Goal: Task Accomplishment & Management: Manage account settings

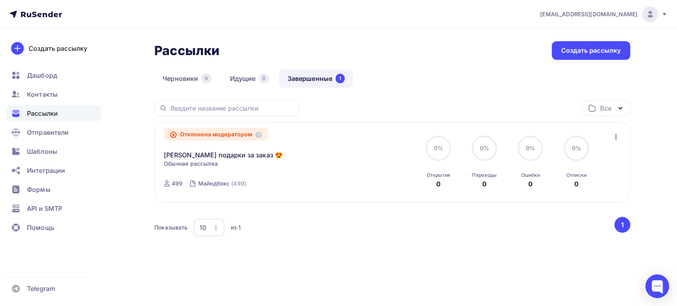
click at [646, 15] on img at bounding box center [650, 15] width 10 height 10
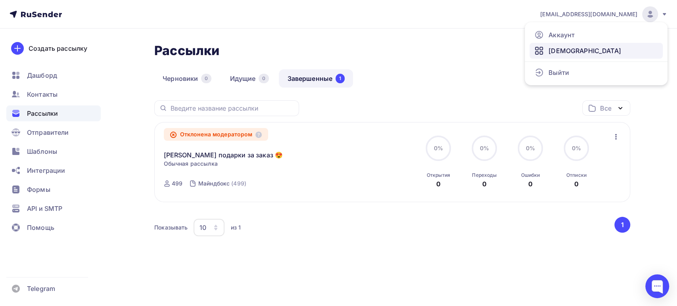
click at [553, 51] on span "[DEMOGRAPHIC_DATA]" at bounding box center [585, 51] width 73 height 10
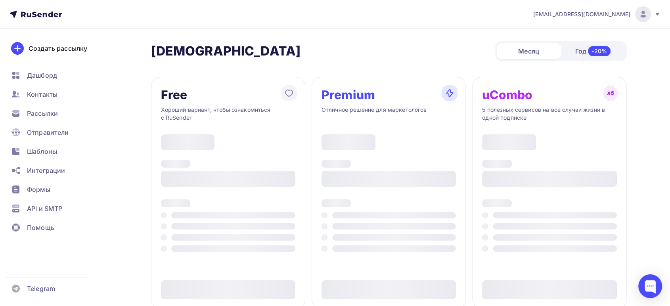
type input "500"
type input "100"
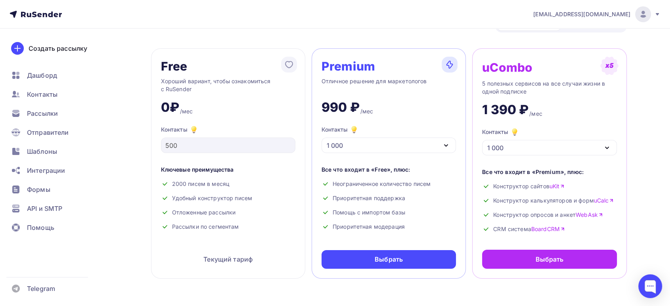
scroll to position [44, 0]
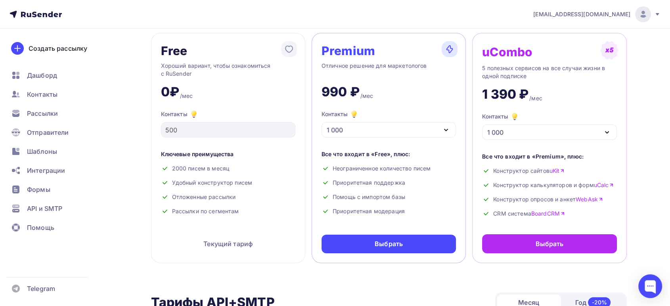
click at [415, 129] on div "1 000" at bounding box center [389, 129] width 134 height 15
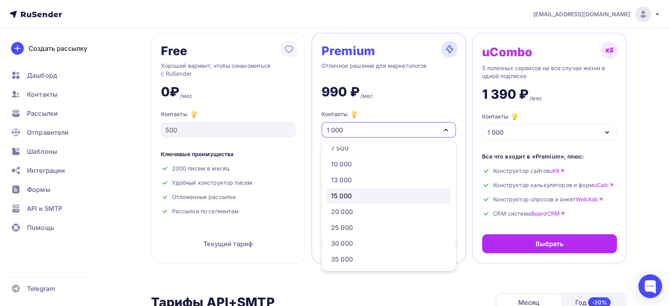
scroll to position [88, 0]
click at [351, 173] on div "13 000" at bounding box center [341, 178] width 21 height 10
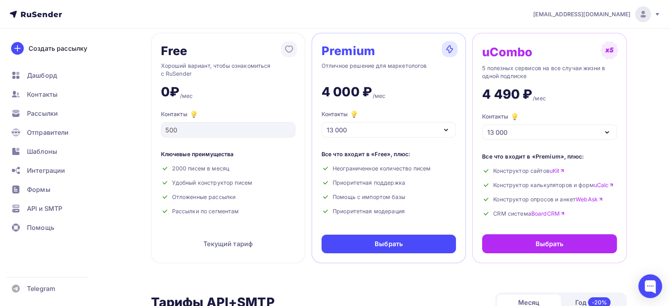
click at [433, 132] on div "13 000" at bounding box center [389, 129] width 134 height 15
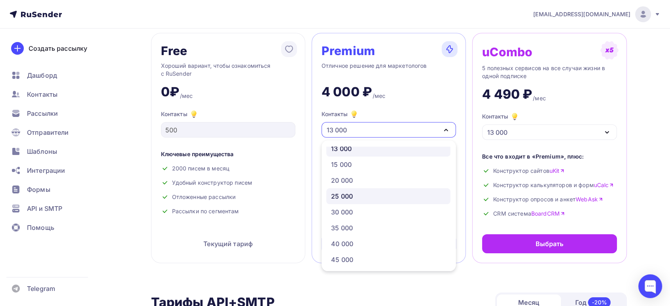
scroll to position [132, 0]
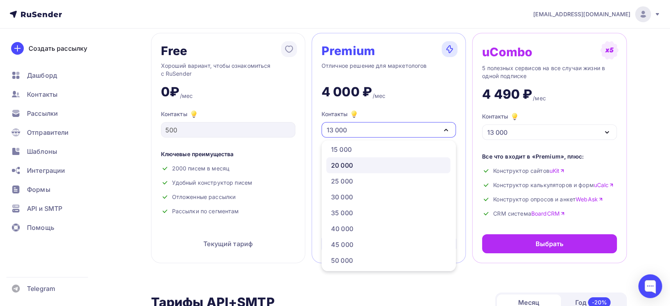
click at [328, 167] on link "20 000" at bounding box center [388, 165] width 124 height 16
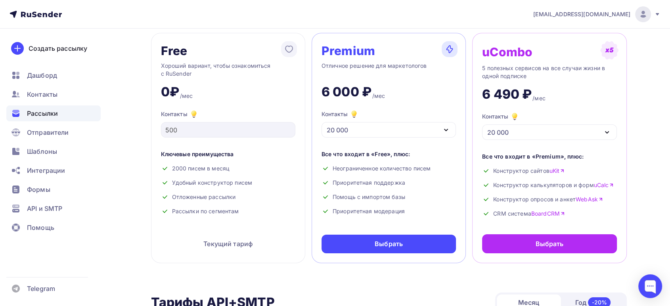
click at [41, 116] on span "Рассылки" at bounding box center [42, 114] width 31 height 10
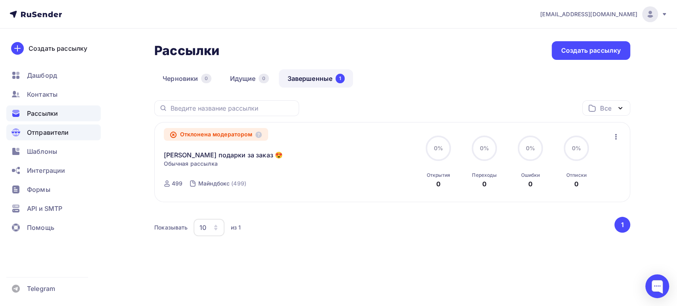
click at [57, 132] on span "Отправители" at bounding box center [48, 133] width 42 height 10
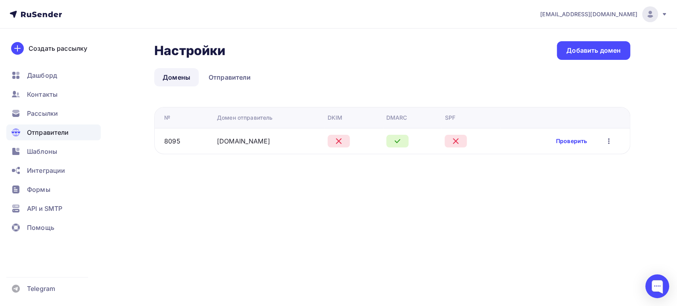
click at [569, 141] on link "Проверить" at bounding box center [571, 141] width 31 height 8
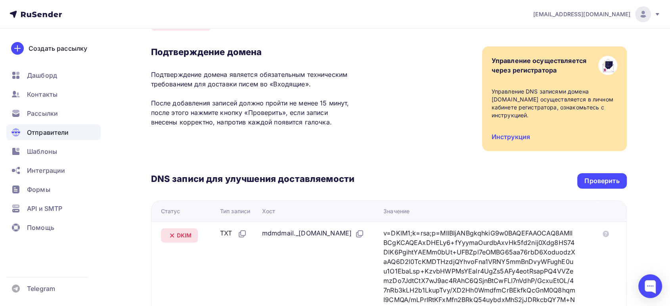
scroll to position [88, 0]
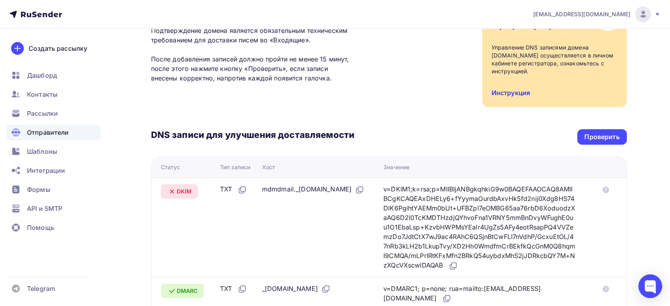
click at [510, 89] on link "Инструкция" at bounding box center [511, 93] width 38 height 8
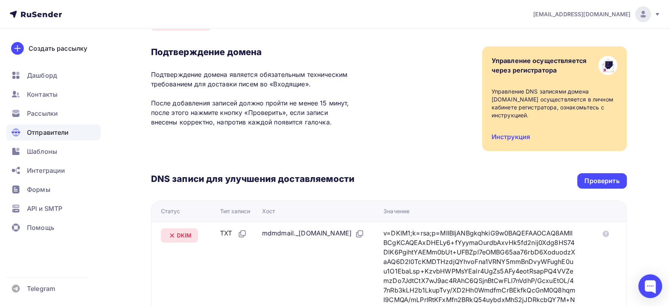
scroll to position [0, 0]
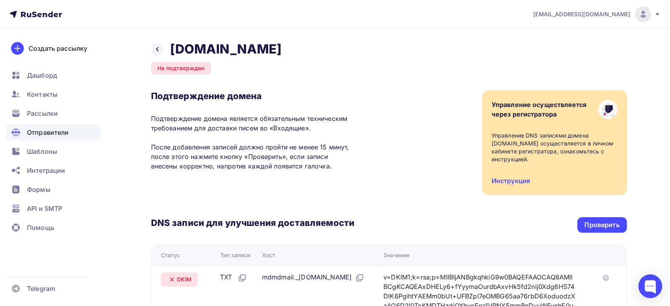
click at [658, 13] on icon at bounding box center [657, 14] width 3 height 2
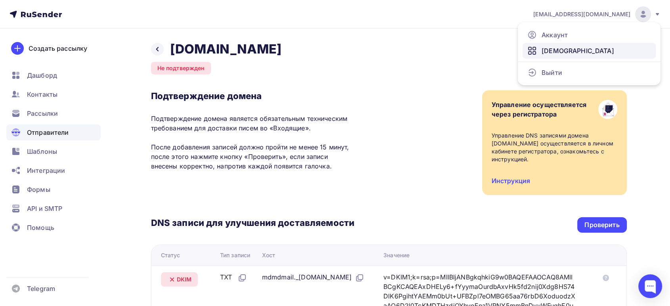
click at [566, 50] on span "[DEMOGRAPHIC_DATA]" at bounding box center [578, 51] width 73 height 10
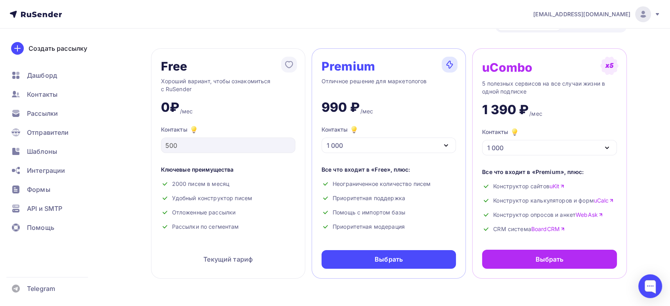
scroll to position [44, 0]
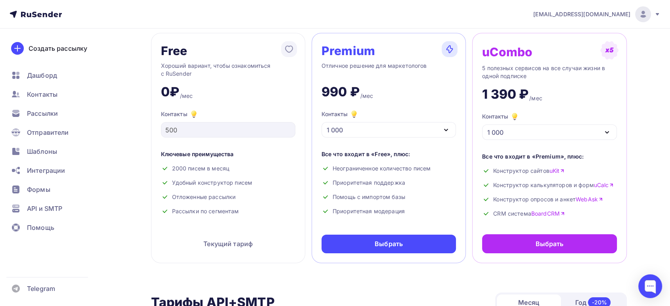
click at [449, 124] on div "1 000" at bounding box center [389, 129] width 134 height 15
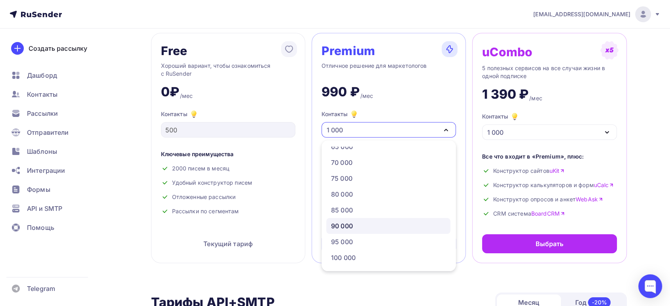
scroll to position [308, 0]
click at [348, 258] on div "150 000" at bounding box center [343, 259] width 25 height 10
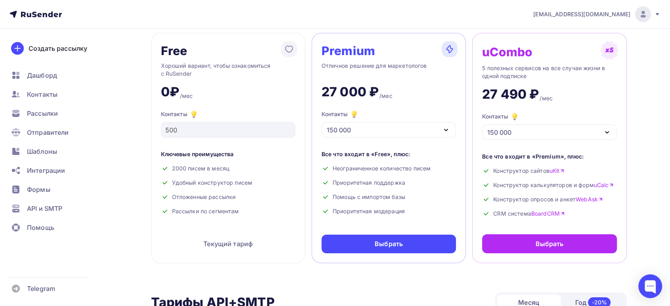
click at [386, 131] on div "150 000" at bounding box center [389, 129] width 134 height 15
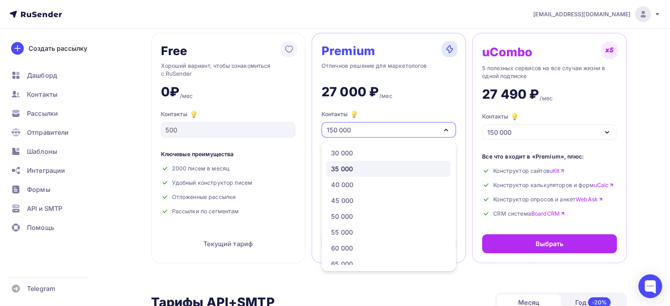
scroll to position [88, 0]
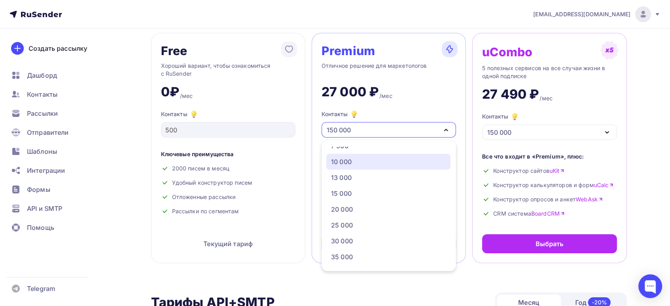
click at [348, 162] on div "10 000" at bounding box center [341, 162] width 21 height 10
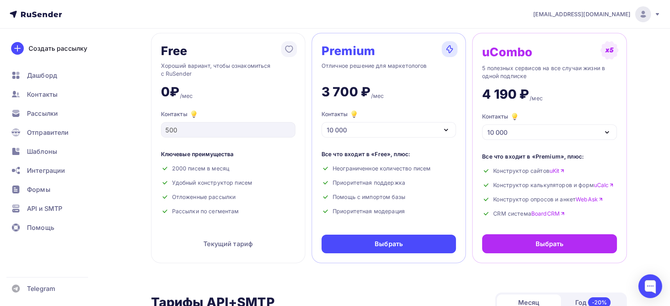
click at [349, 131] on div "10 000" at bounding box center [389, 129] width 134 height 15
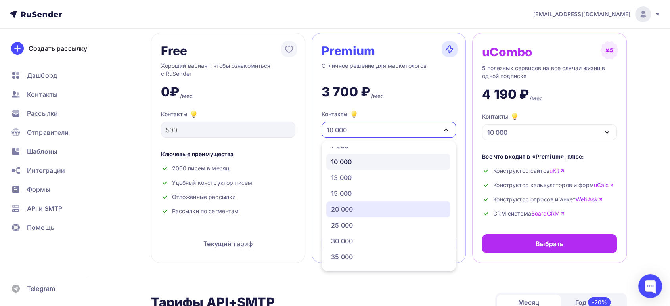
click at [342, 209] on div "20 000" at bounding box center [342, 210] width 22 height 10
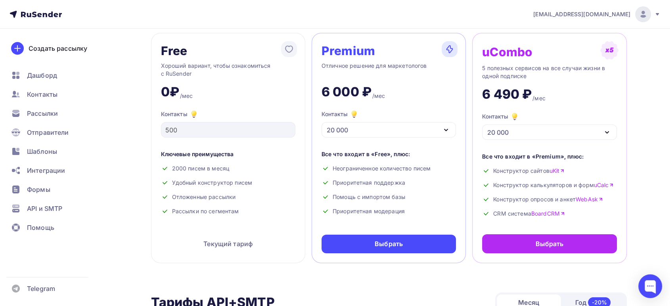
click at [351, 129] on div "20 000" at bounding box center [389, 129] width 134 height 15
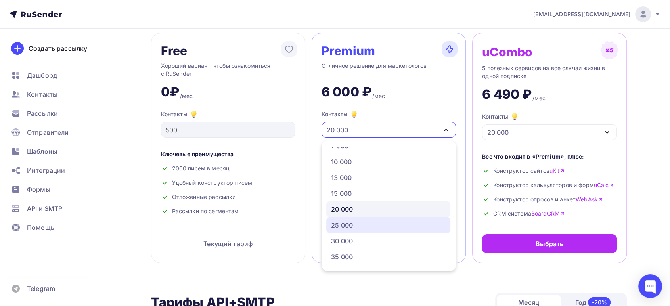
click at [348, 225] on div "25 000" at bounding box center [342, 226] width 22 height 10
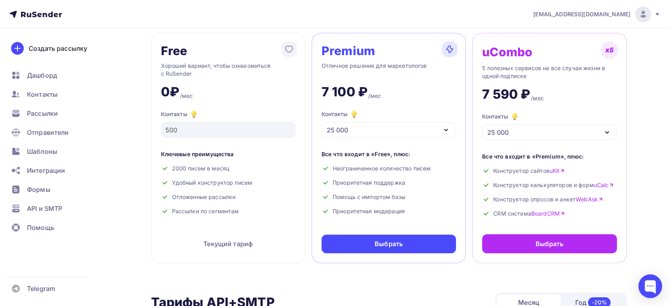
click at [390, 126] on div "25 000" at bounding box center [389, 129] width 134 height 15
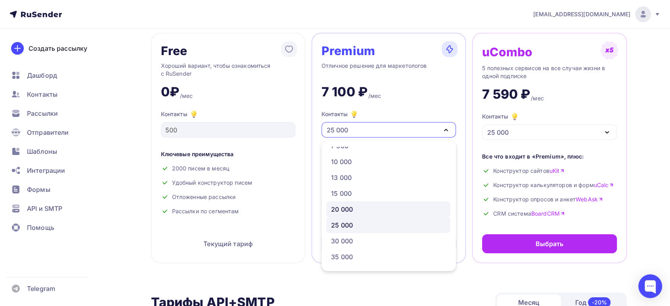
click at [344, 205] on div "20 000" at bounding box center [342, 210] width 22 height 10
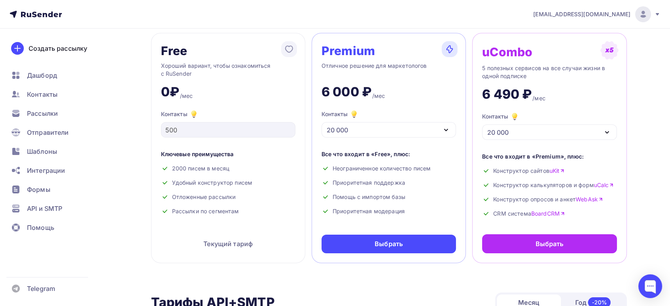
click at [347, 123] on div "20 000" at bounding box center [389, 129] width 134 height 15
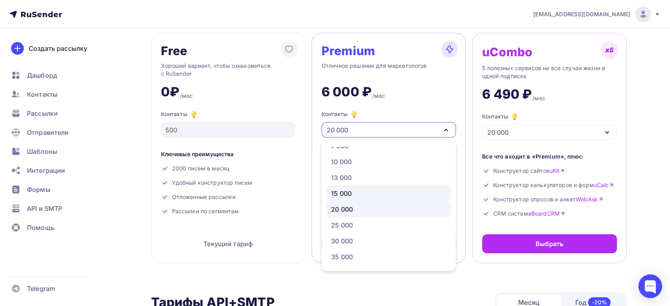
click at [353, 190] on div "15 000" at bounding box center [388, 194] width 115 height 10
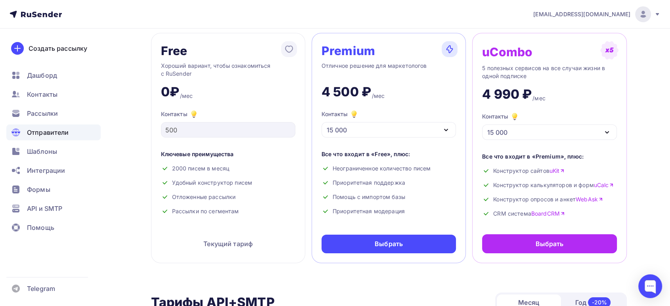
click at [51, 137] on div "Отправители" at bounding box center [53, 133] width 94 height 16
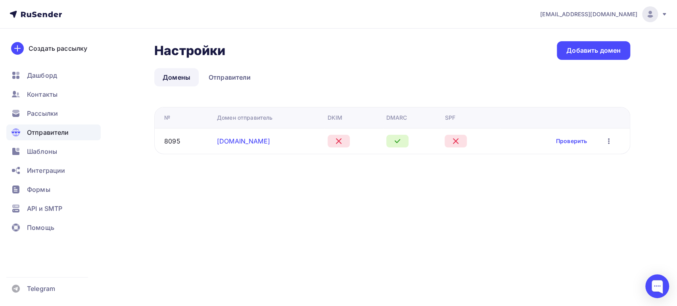
click at [228, 139] on link "[DOMAIN_NAME]" at bounding box center [243, 141] width 53 height 8
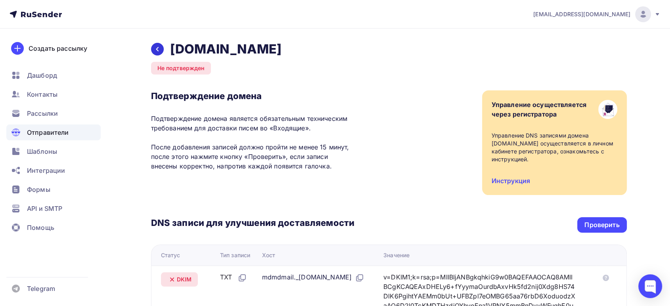
click at [159, 50] on icon at bounding box center [157, 49] width 6 height 6
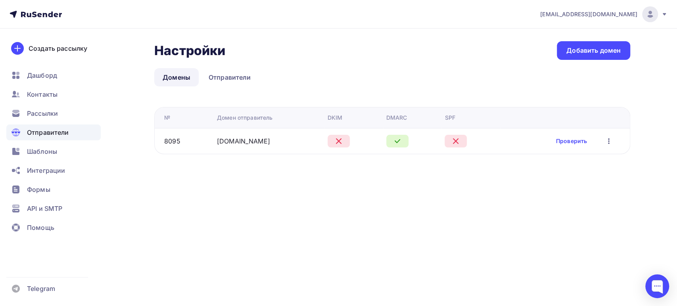
click at [610, 142] on icon "button" at bounding box center [609, 141] width 10 height 10
click at [564, 159] on div "Редактировать" at bounding box center [571, 162] width 76 height 10
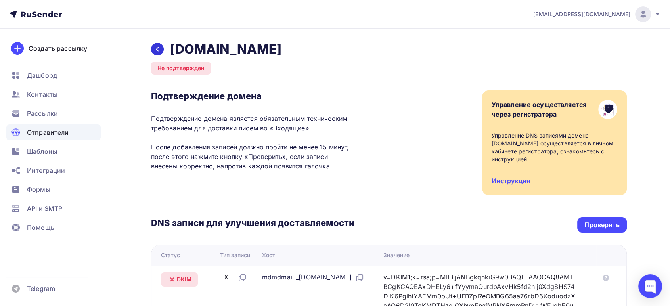
click at [159, 47] on icon at bounding box center [157, 49] width 6 height 6
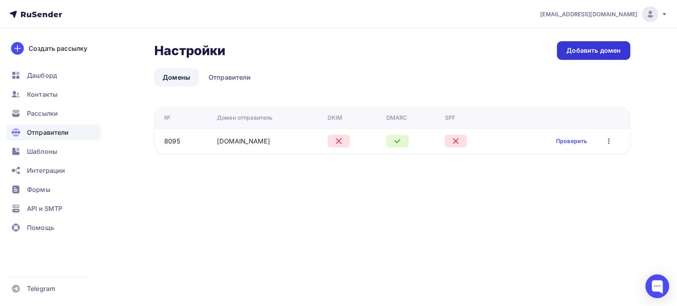
click at [578, 54] on div "Добавить домен" at bounding box center [593, 50] width 54 height 9
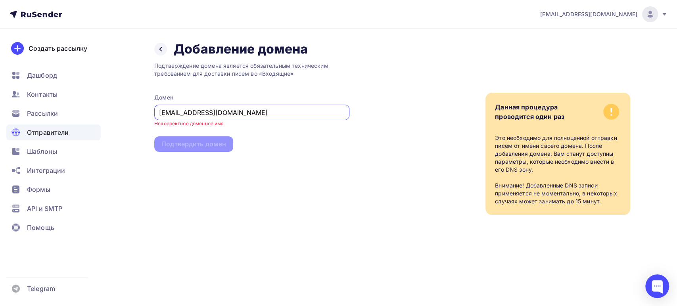
type input "[EMAIL_ADDRESS][DOMAIN_NAME]"
click at [334, 140] on div "Подтверждение домена является обязательным техническим требованием для доставки…" at bounding box center [251, 136] width 195 height 158
click at [38, 128] on span "Отправители" at bounding box center [48, 133] width 42 height 10
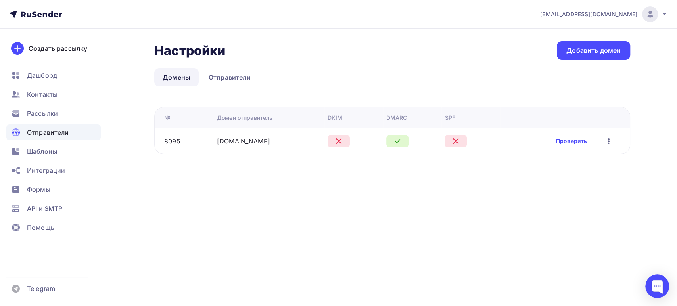
click at [608, 140] on icon "button" at bounding box center [609, 141] width 10 height 10
click at [570, 159] on div "Редактировать" at bounding box center [571, 162] width 76 height 10
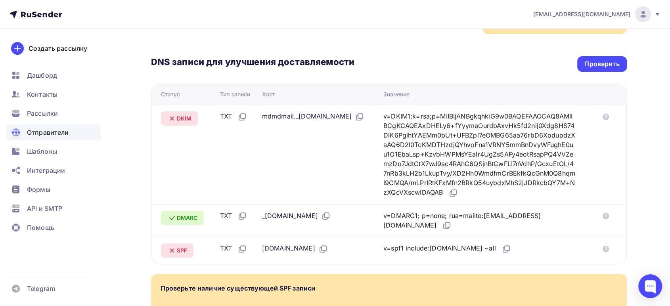
scroll to position [176, 0]
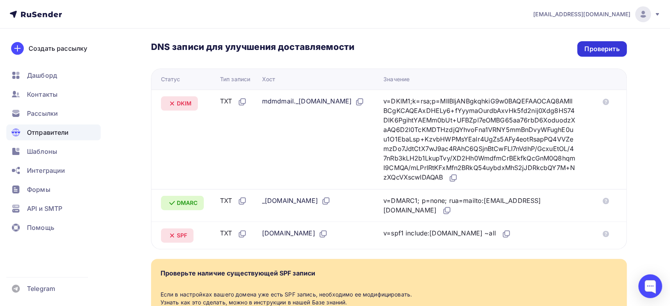
click at [592, 44] on div "Проверить" at bounding box center [602, 48] width 35 height 9
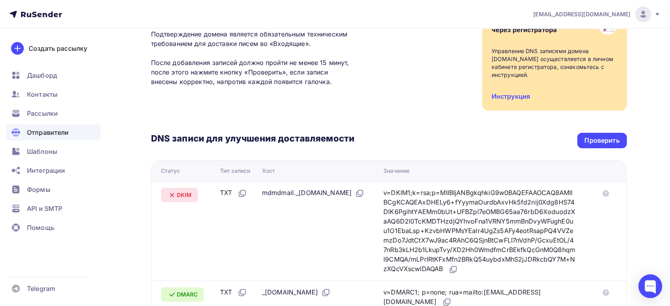
scroll to position [0, 0]
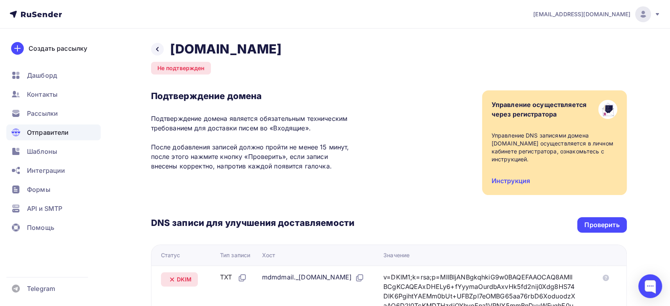
click at [652, 15] on div "[EMAIL_ADDRESS][DOMAIN_NAME]" at bounding box center [597, 14] width 127 height 16
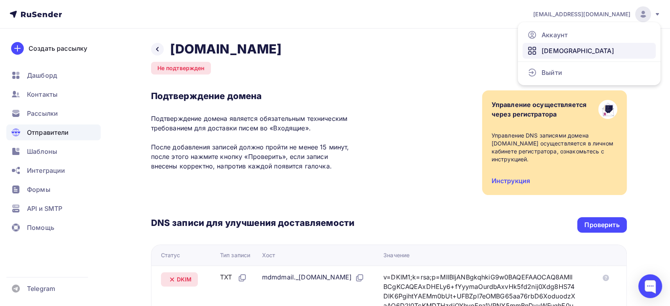
click at [551, 52] on span "[DEMOGRAPHIC_DATA]" at bounding box center [578, 51] width 73 height 10
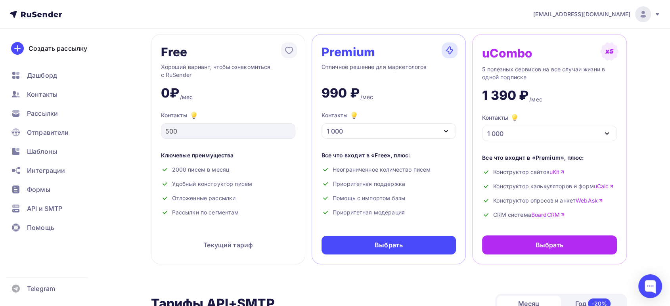
scroll to position [88, 0]
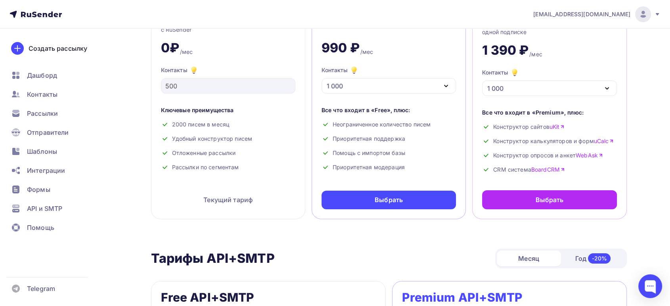
click at [373, 85] on div "1 000" at bounding box center [389, 85] width 134 height 15
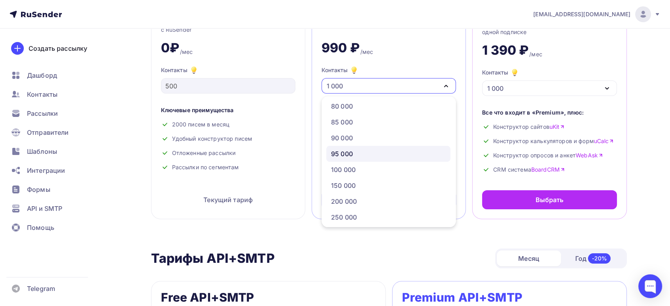
scroll to position [352, 0]
click at [349, 171] on div "150 000" at bounding box center [343, 171] width 25 height 10
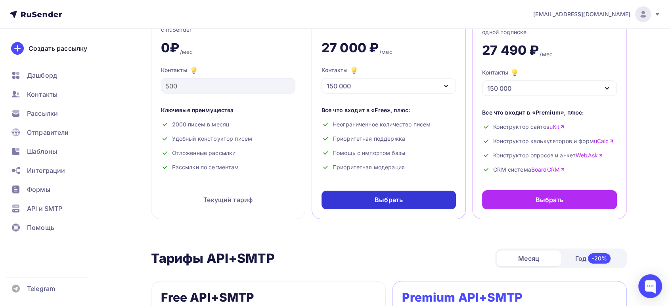
click at [372, 196] on div "Выбрать" at bounding box center [389, 200] width 134 height 19
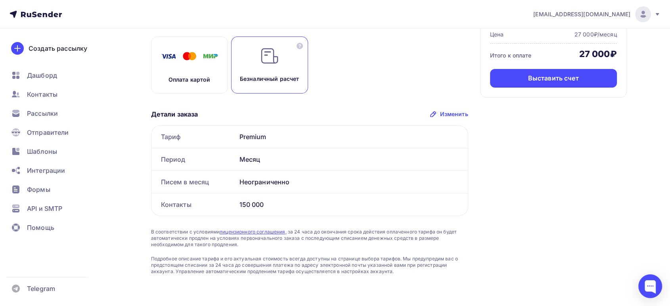
scroll to position [8, 0]
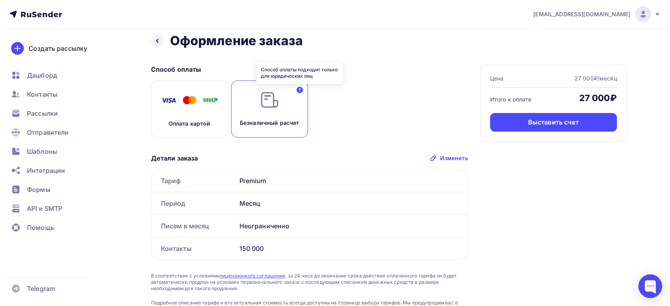
click at [301, 87] on icon at bounding box center [300, 90] width 6 height 6
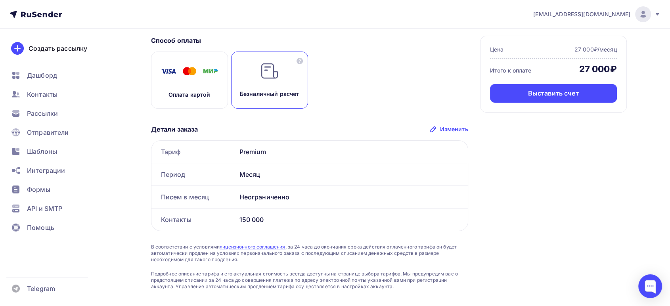
scroll to position [52, 0]
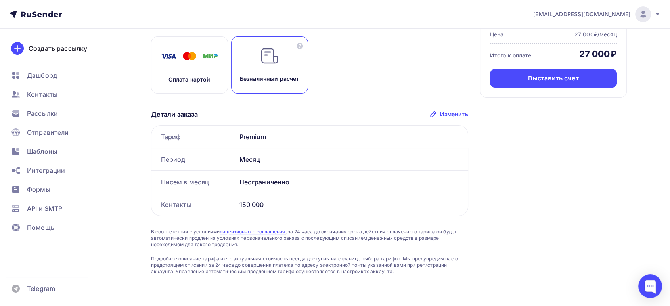
click at [449, 112] on div "Изменить" at bounding box center [454, 114] width 28 height 8
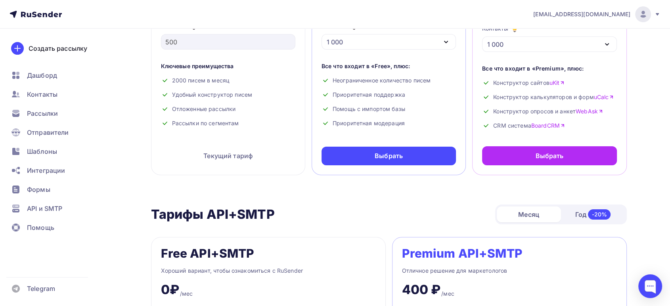
scroll to position [88, 0]
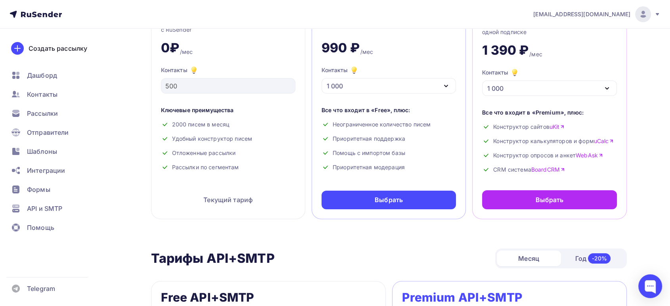
click at [511, 88] on div "1 000" at bounding box center [549, 88] width 134 height 15
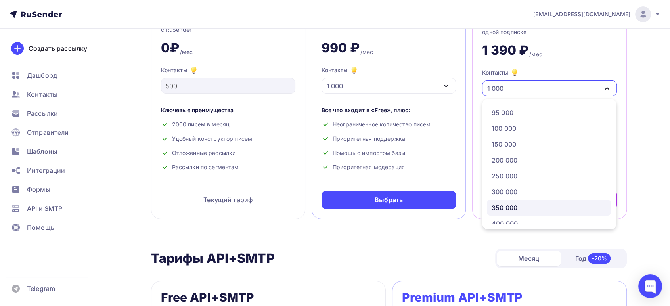
scroll to position [397, 0]
click at [503, 131] on div "150 000" at bounding box center [504, 129] width 25 height 10
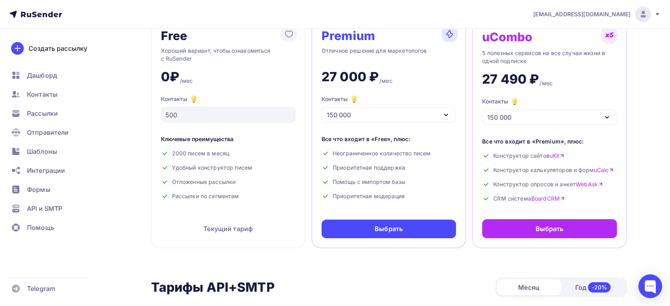
scroll to position [44, 0]
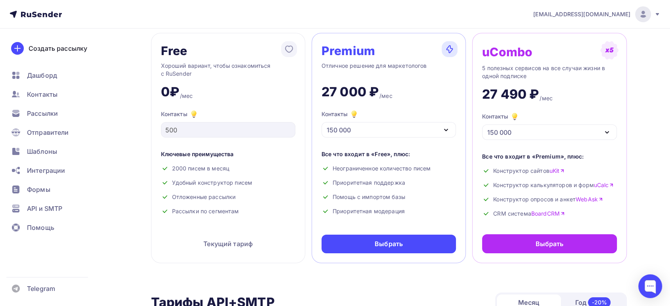
click at [509, 53] on div "uCombo" at bounding box center [507, 52] width 50 height 13
click at [601, 183] on link "uCalc" at bounding box center [604, 185] width 20 height 8
click at [588, 199] on link "WebAsk" at bounding box center [589, 200] width 27 height 8
click at [35, 113] on span "Рассылки" at bounding box center [42, 114] width 31 height 10
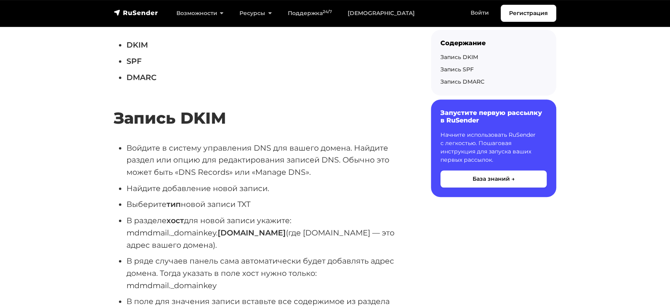
scroll to position [529, 0]
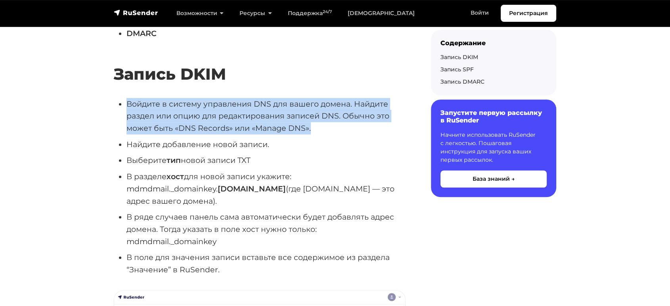
drag, startPoint x: 126, startPoint y: 101, endPoint x: 335, endPoint y: 129, distance: 211.0
click at [335, 129] on li "Войдите в систему управления DNS для вашего домена. Найдите раздел или опцию дл…" at bounding box center [266, 116] width 279 height 36
copy li "Войдите в систему управления DNS для вашего домена. Найдите раздел или опцию дл…"
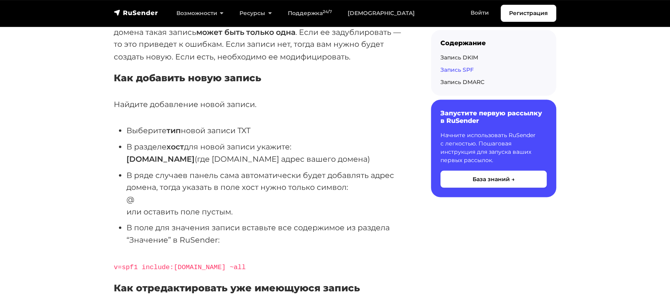
scroll to position [1322, 0]
